Goal: Information Seeking & Learning: Learn about a topic

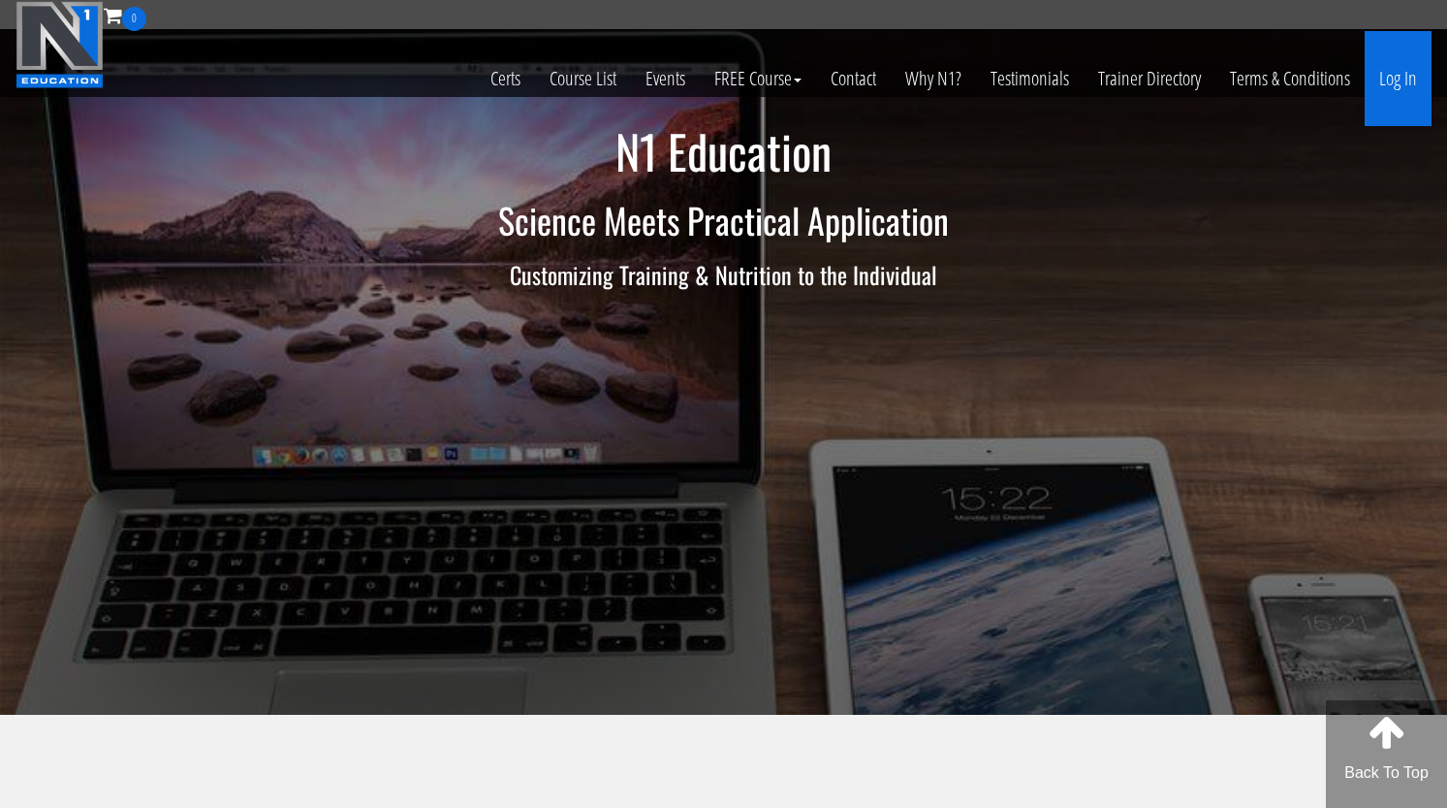
click at [1392, 83] on link "Log In" at bounding box center [1398, 78] width 67 height 95
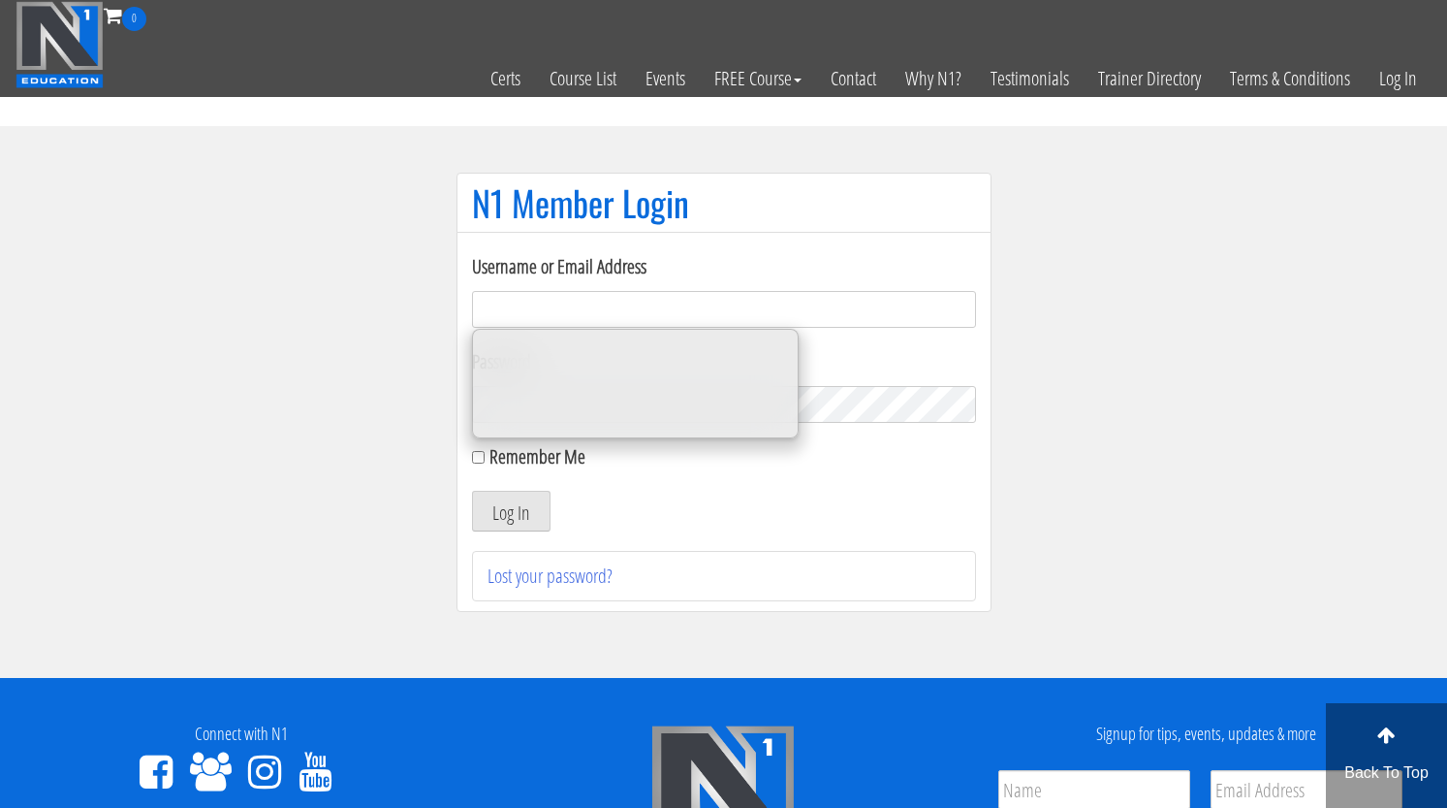
type input "erikakehrwaldfitness@gmail.com"
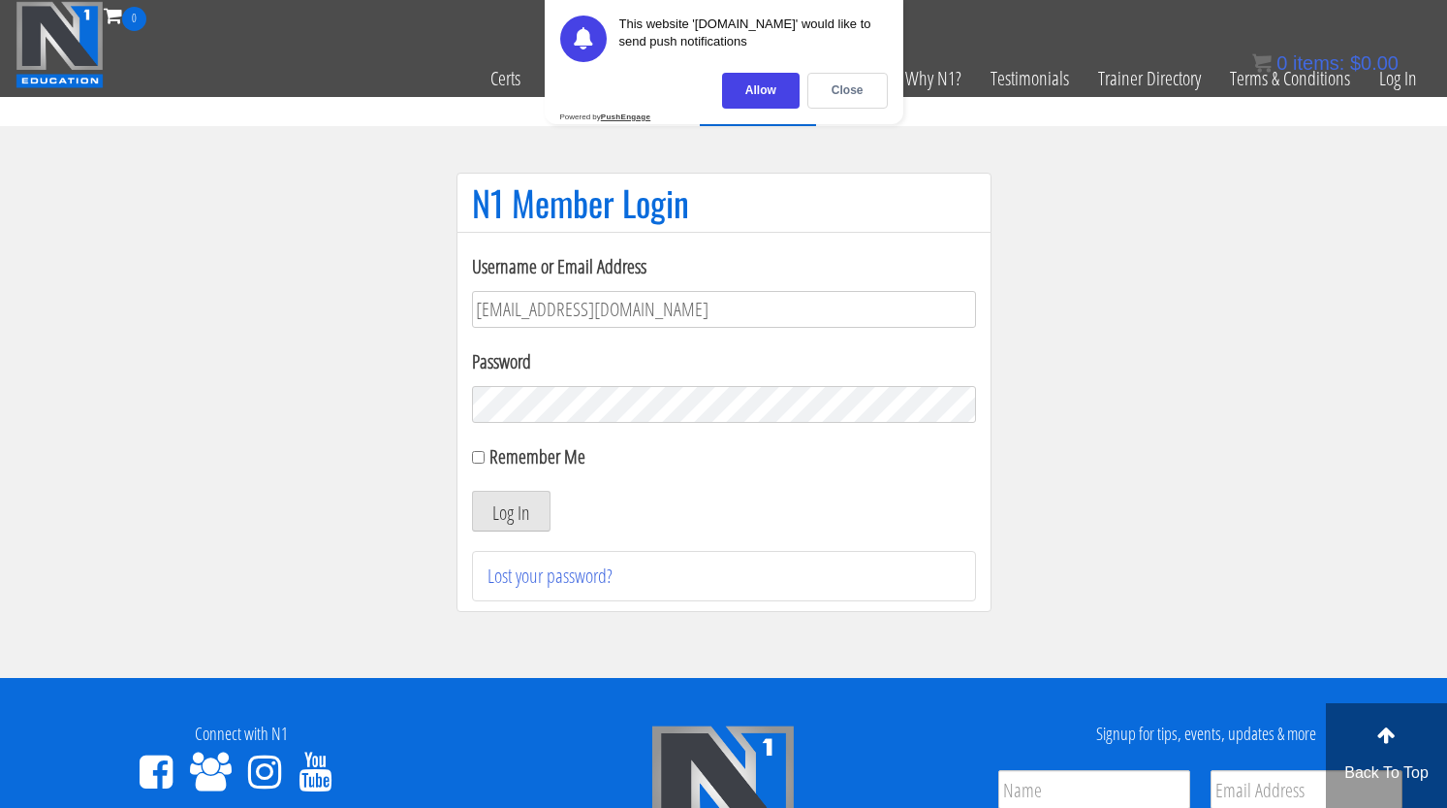
click at [762, 94] on div "Allow" at bounding box center [761, 91] width 78 height 36
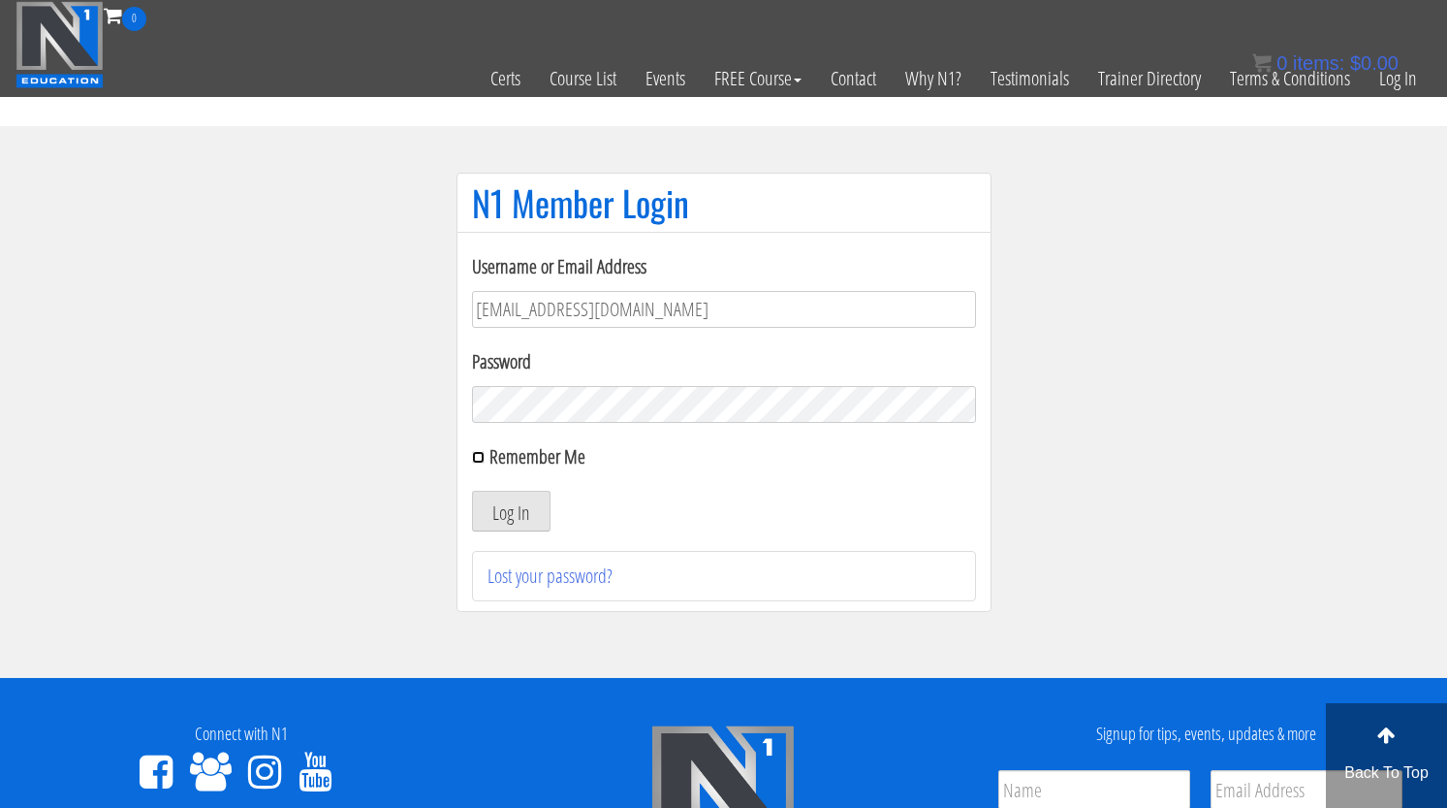
click at [477, 452] on input "Remember Me" at bounding box center [478, 457] width 13 height 13
checkbox input "true"
click at [492, 500] on button "Log In" at bounding box center [511, 511] width 79 height 41
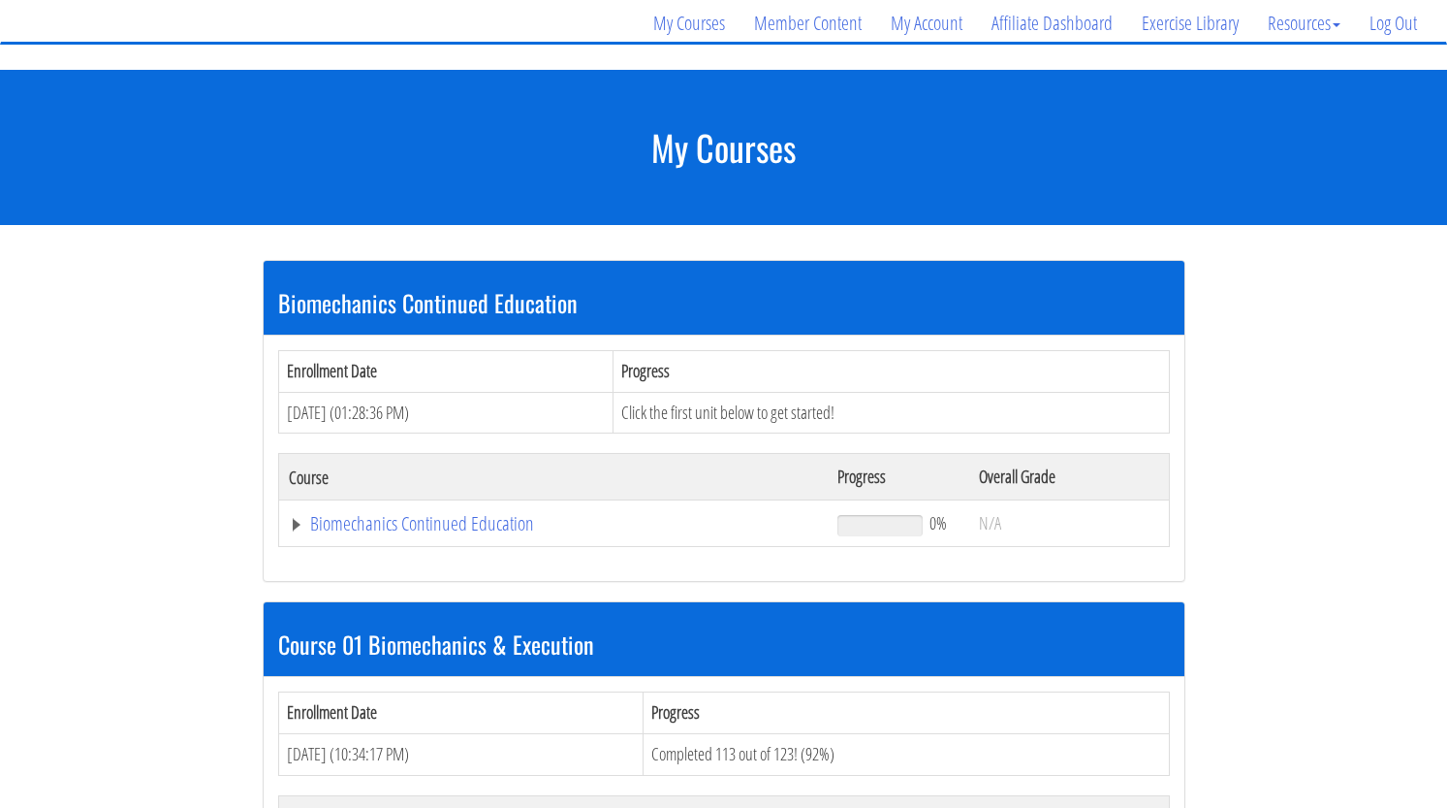
scroll to position [574, 0]
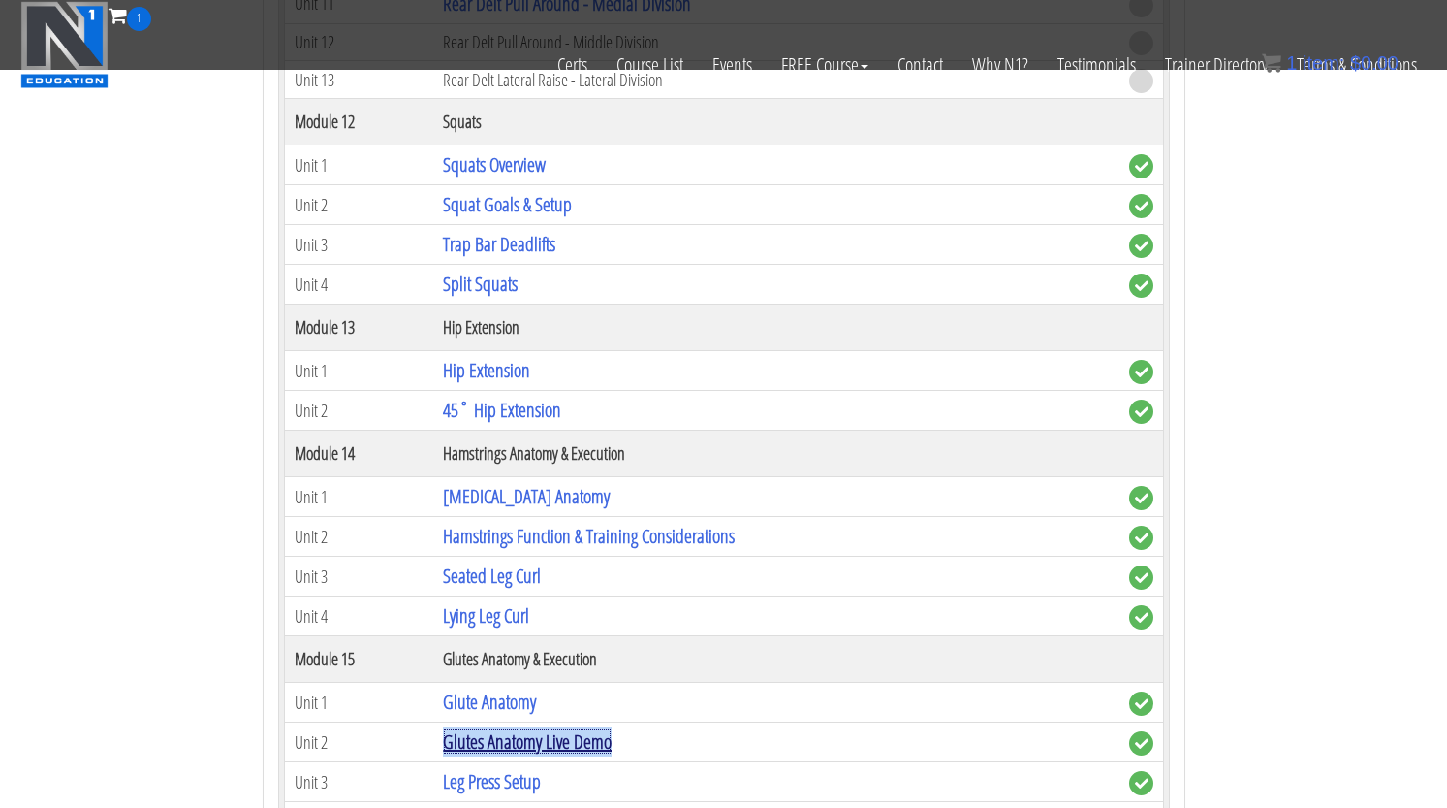
scroll to position [4571, 0]
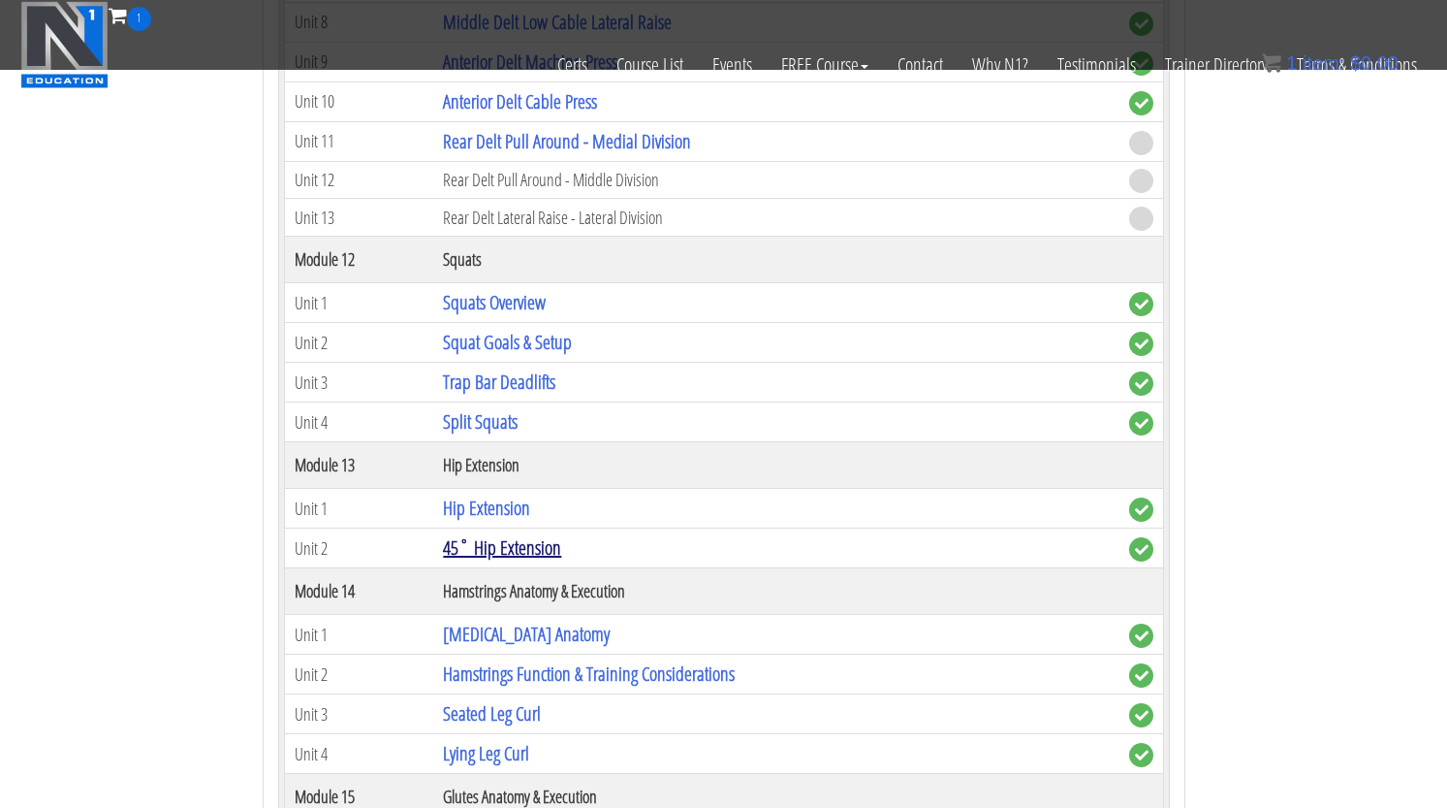
click at [496, 547] on link "45˚ Hip Extension" at bounding box center [502, 547] width 118 height 26
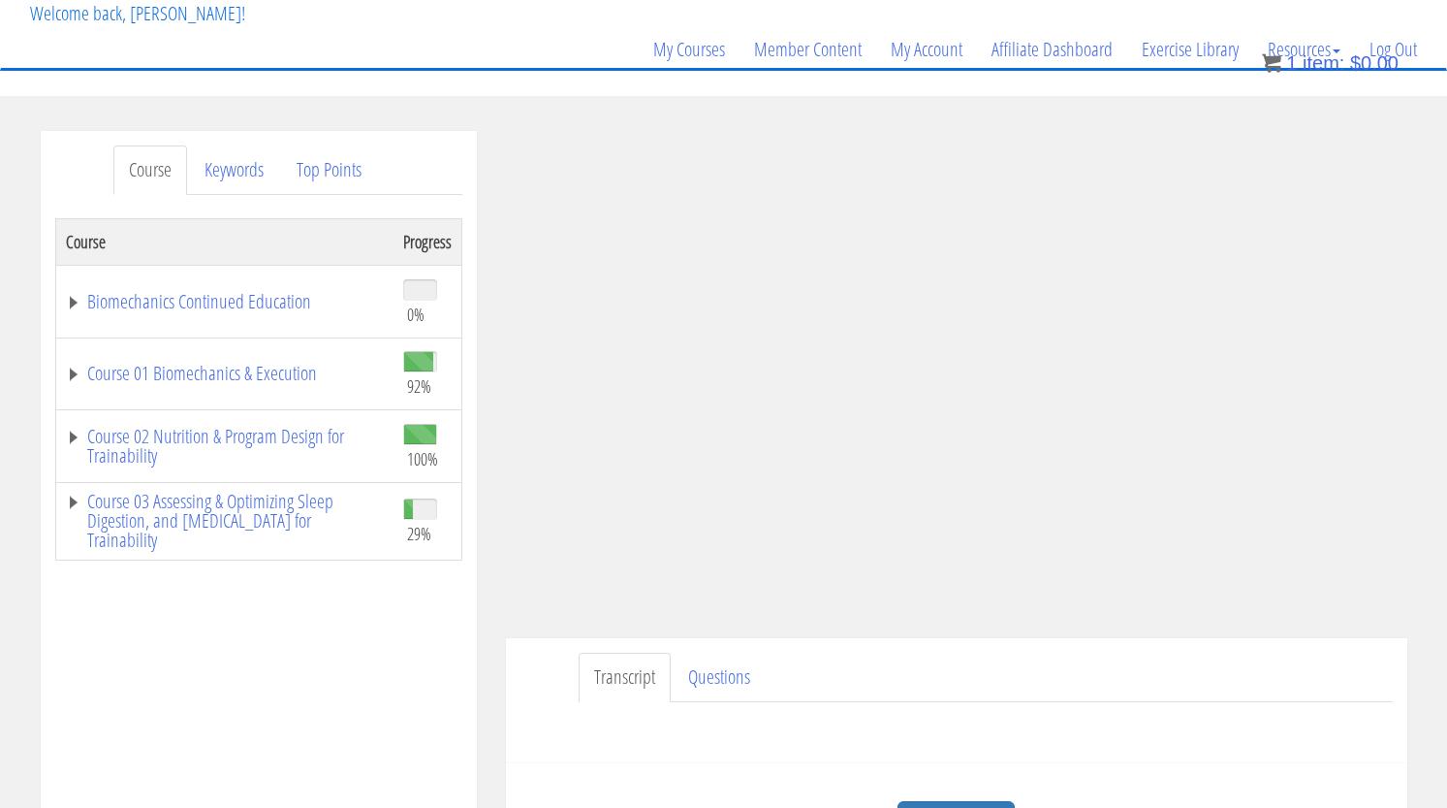
scroll to position [124, 0]
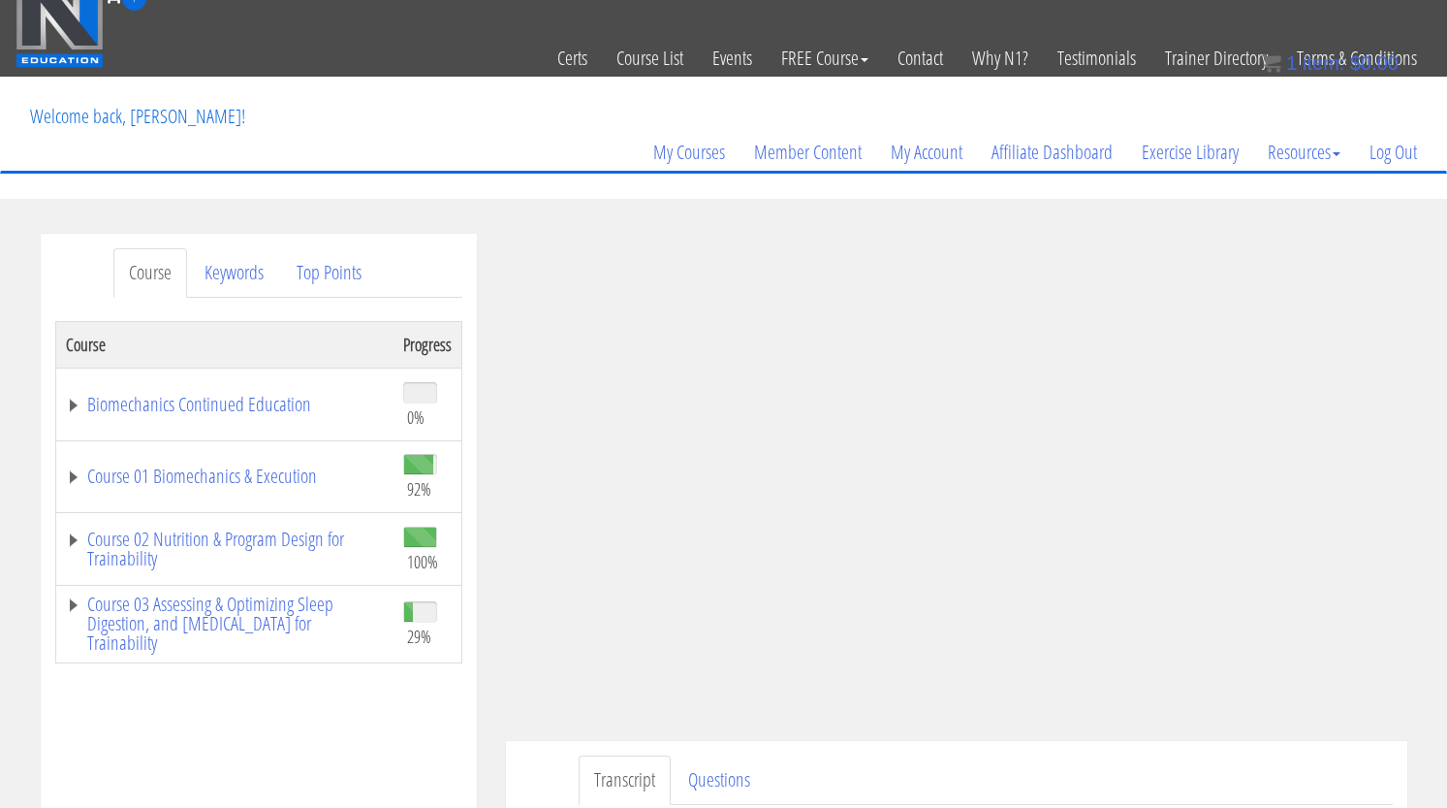
scroll to position [21, 0]
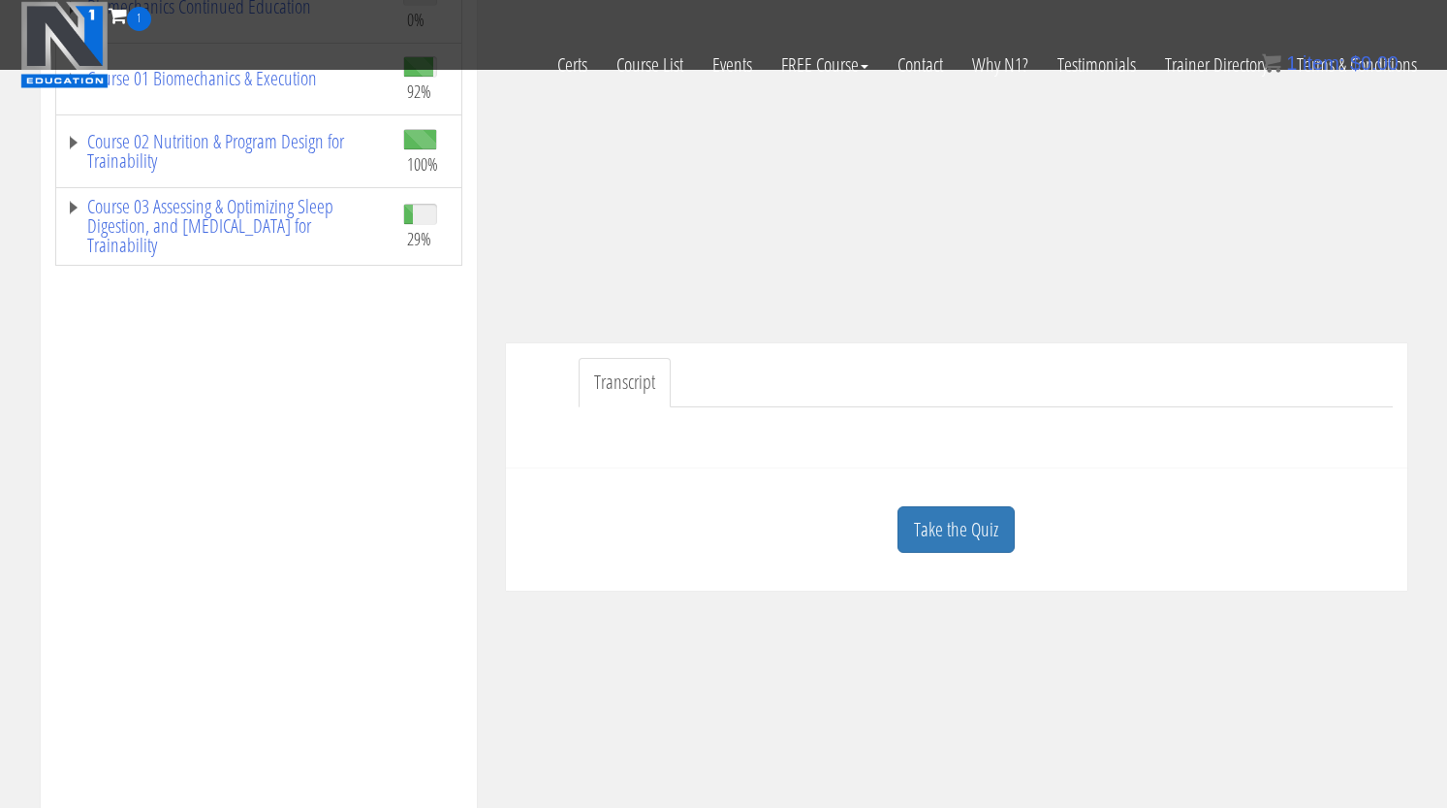
scroll to position [16, 0]
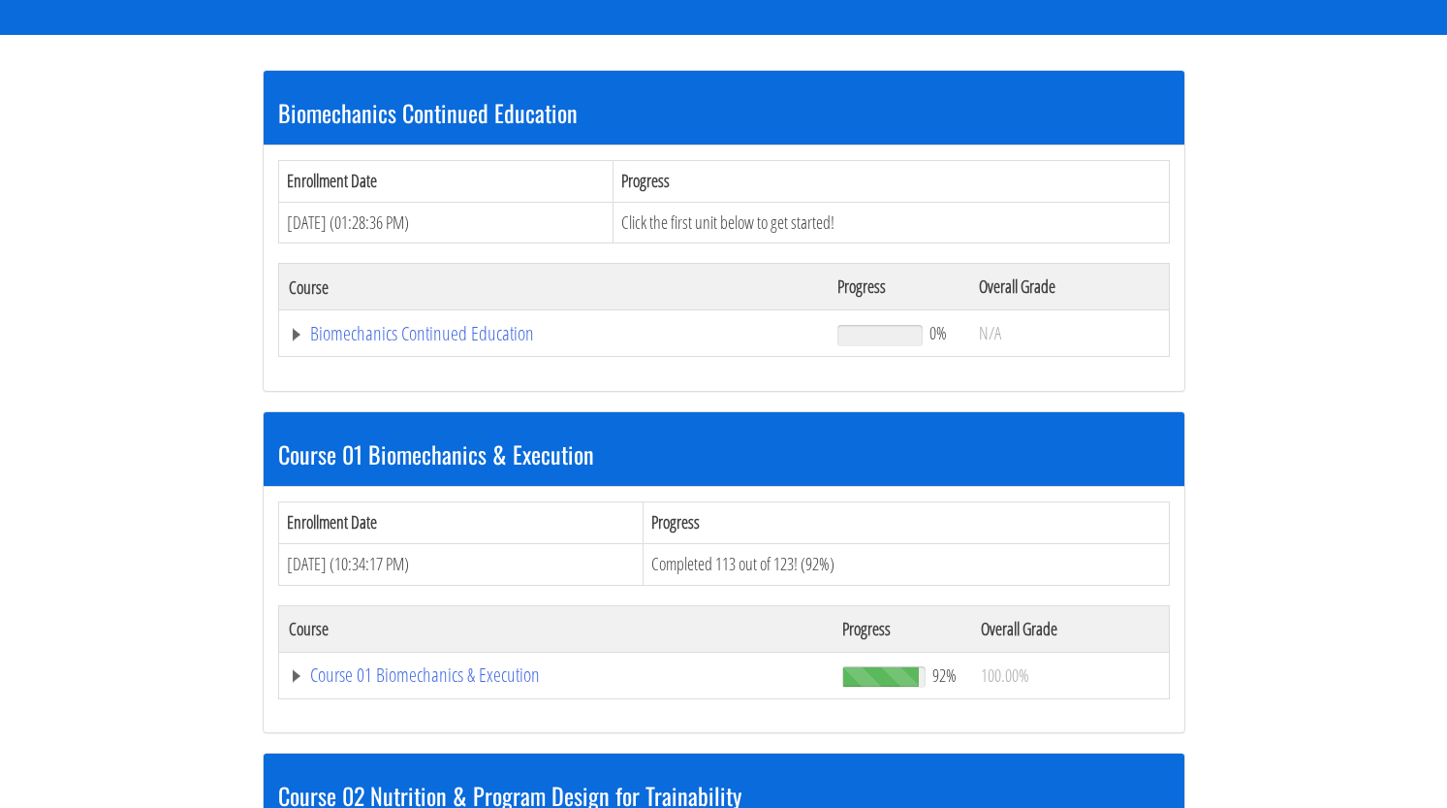
scroll to position [340, 0]
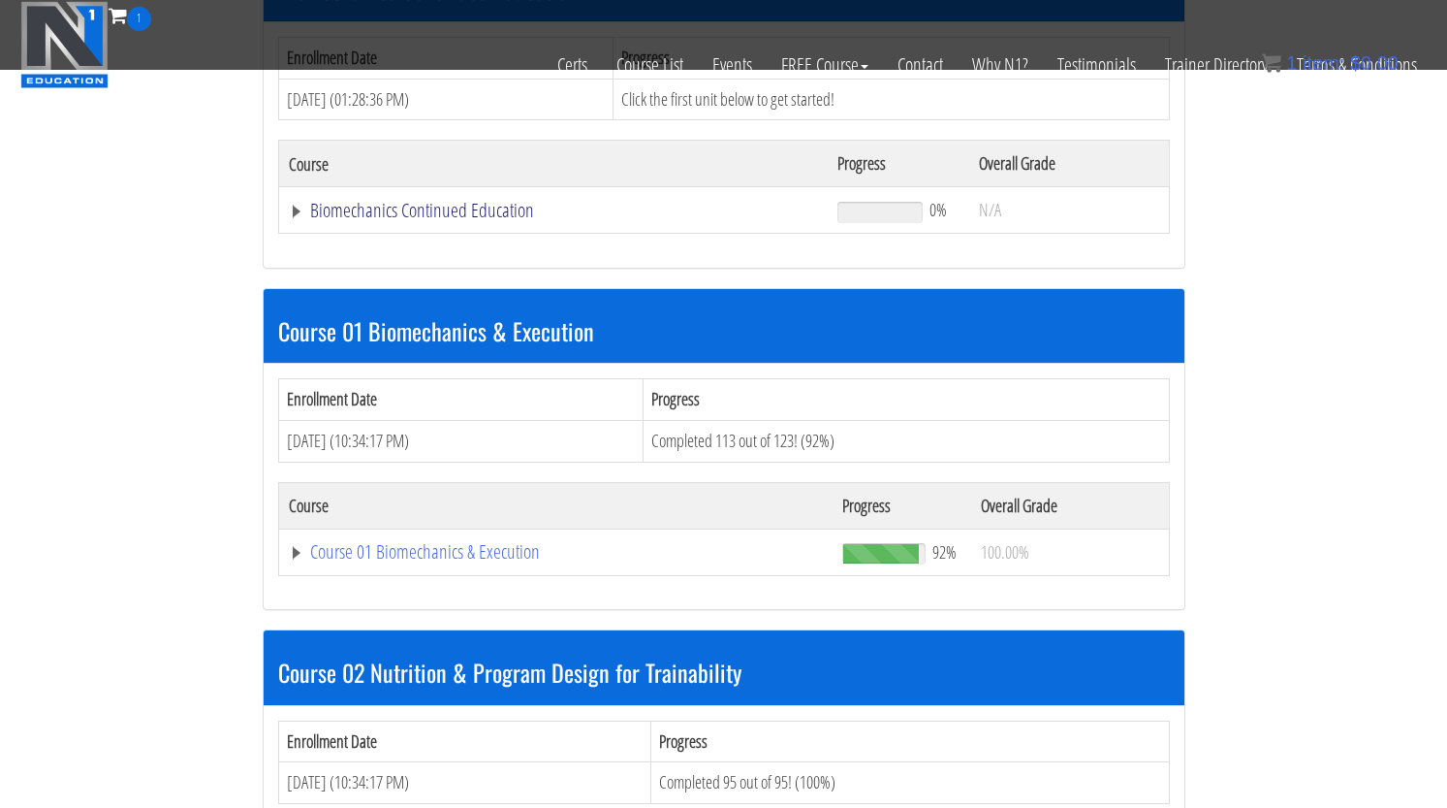
click at [289, 208] on link "Biomechanics Continued Education" at bounding box center [554, 210] width 530 height 19
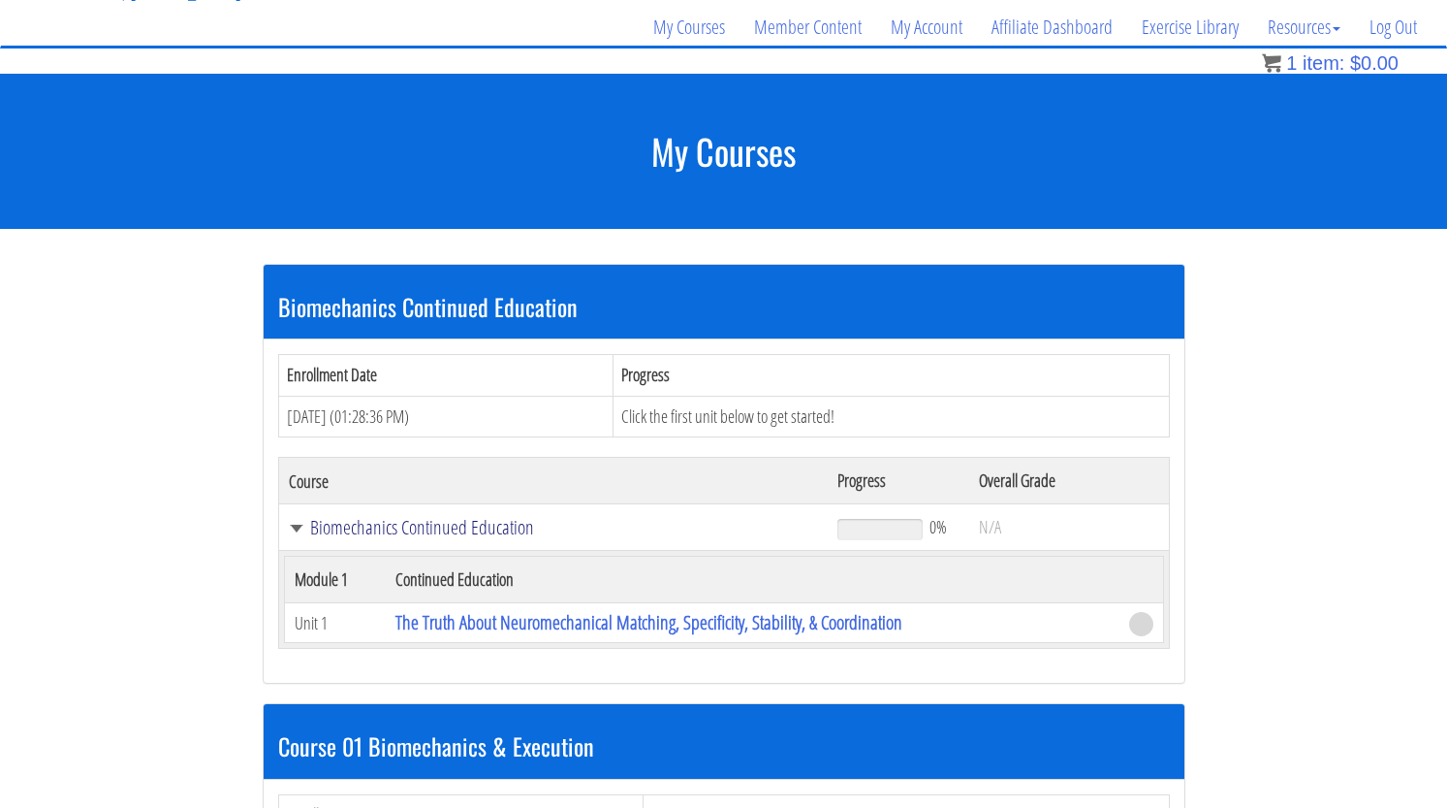
scroll to position [143, 0]
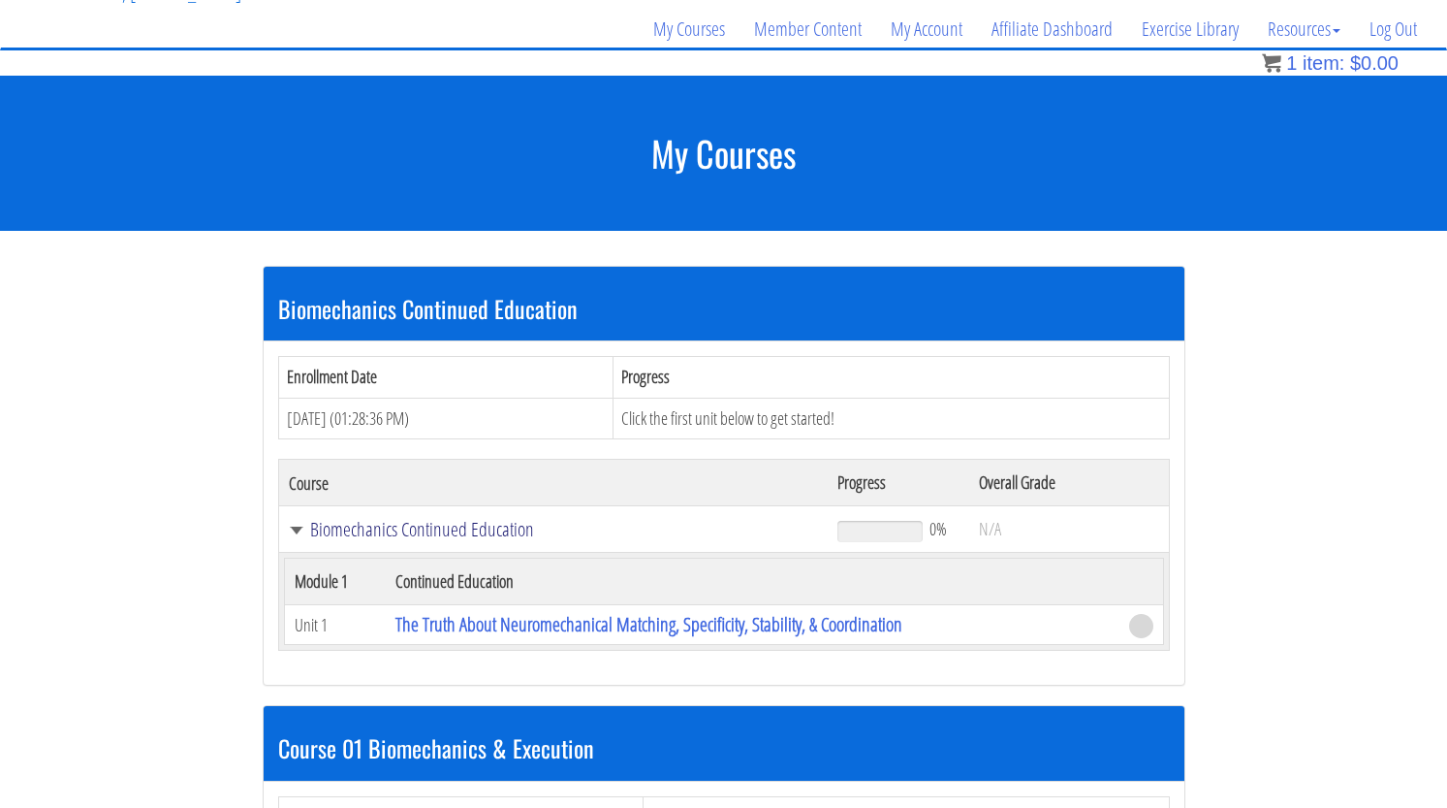
click at [296, 533] on link "Biomechanics Continued Education" at bounding box center [554, 529] width 530 height 19
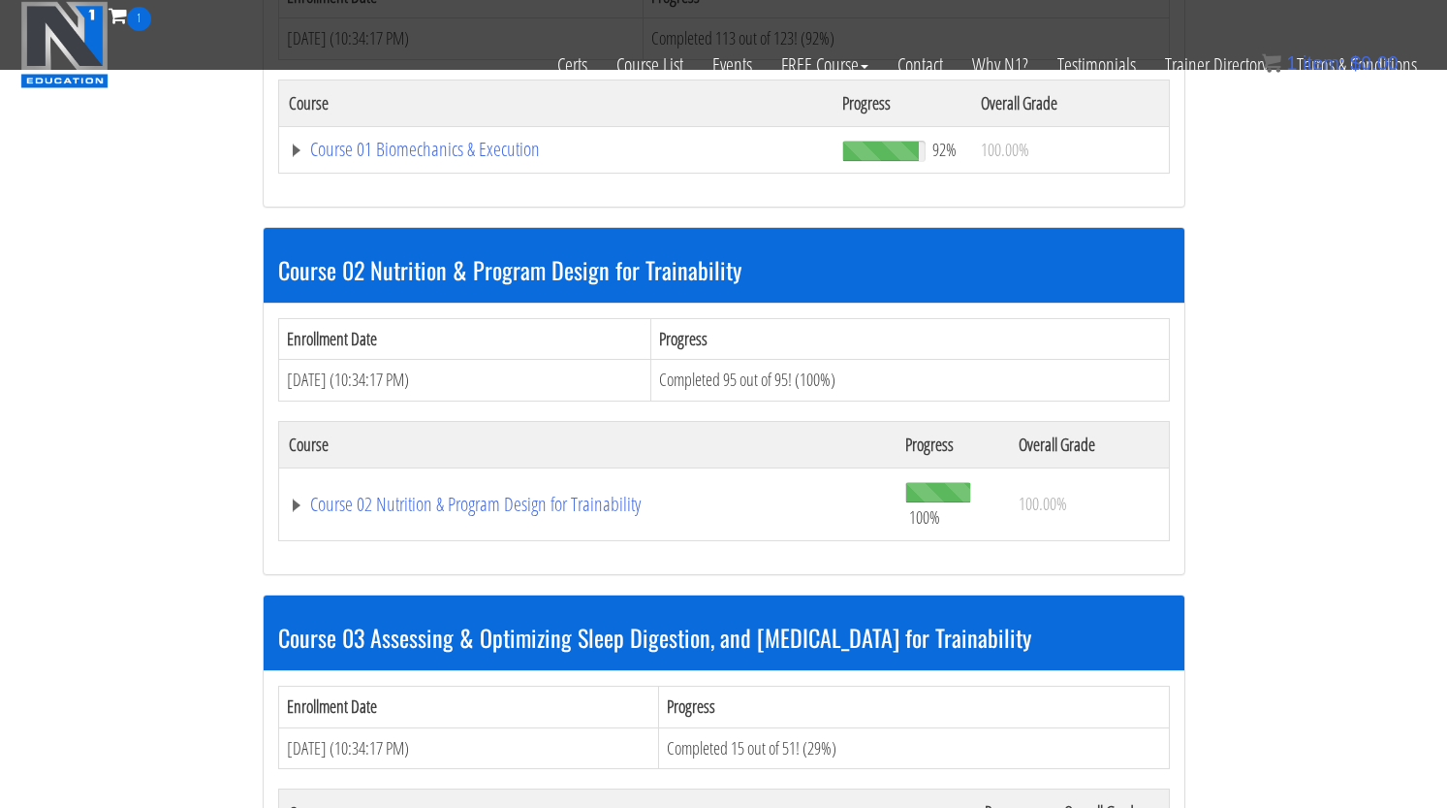
scroll to position [743, 0]
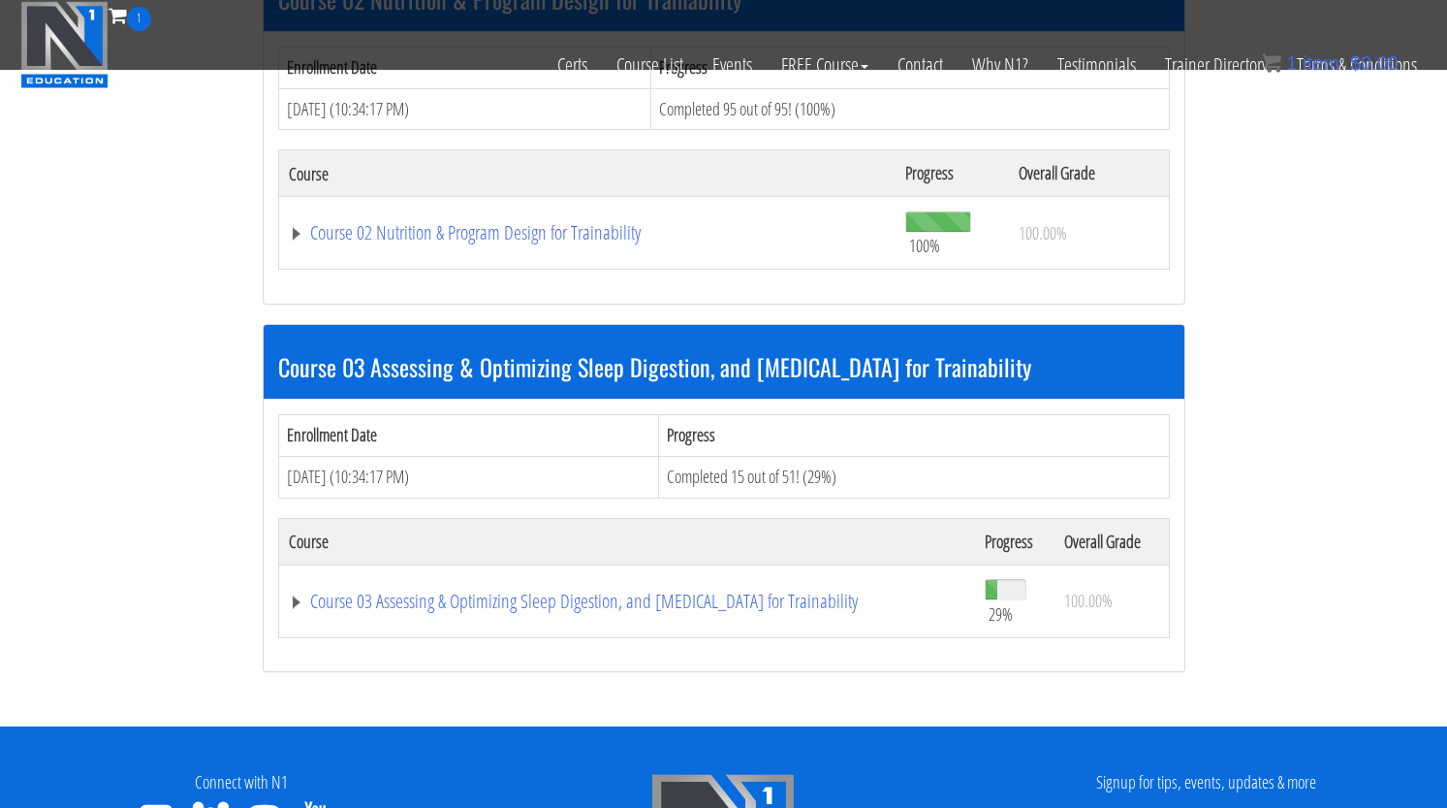
scroll to position [6782, 0]
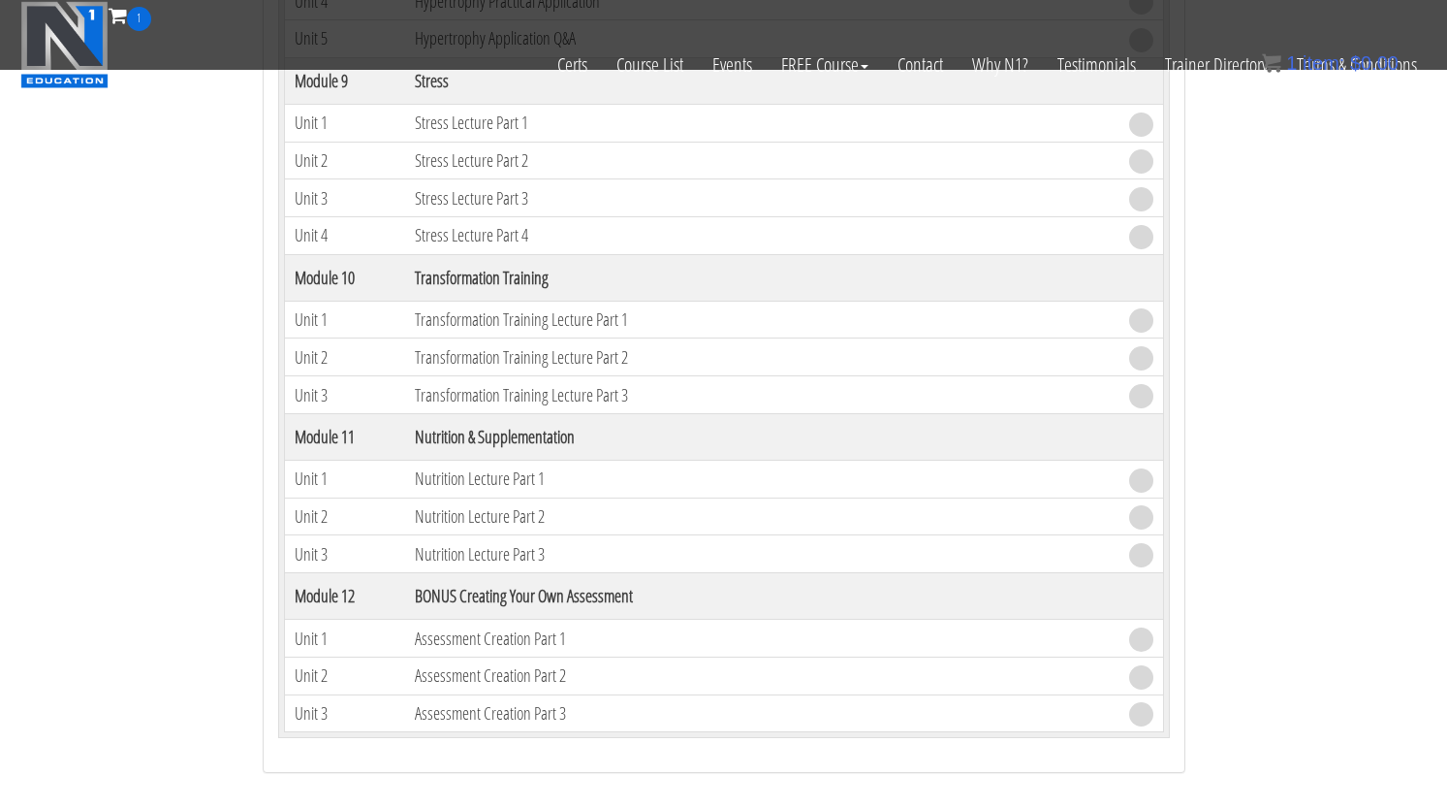
scroll to position [9202, 0]
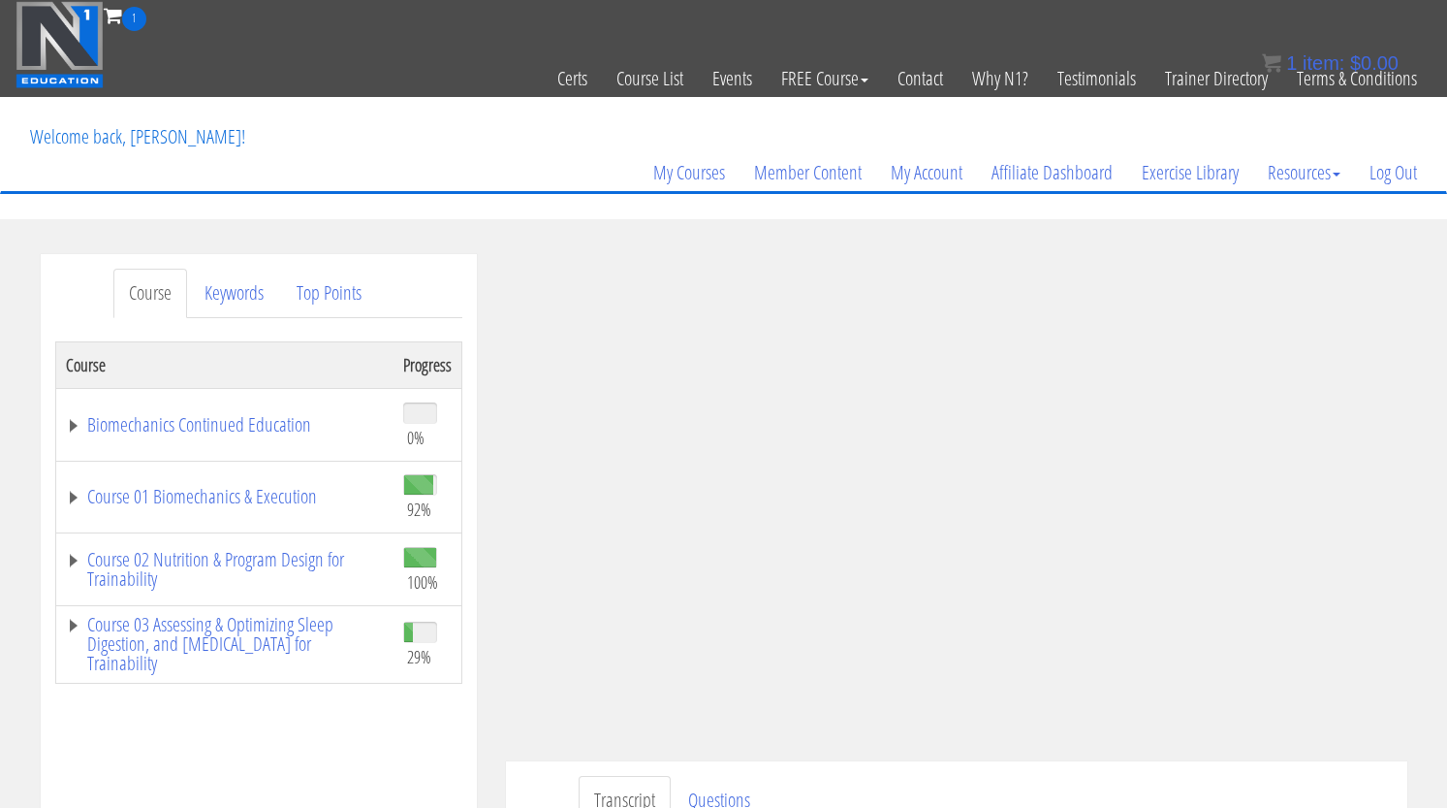
scroll to position [4, 0]
